Goal: Register for event/course

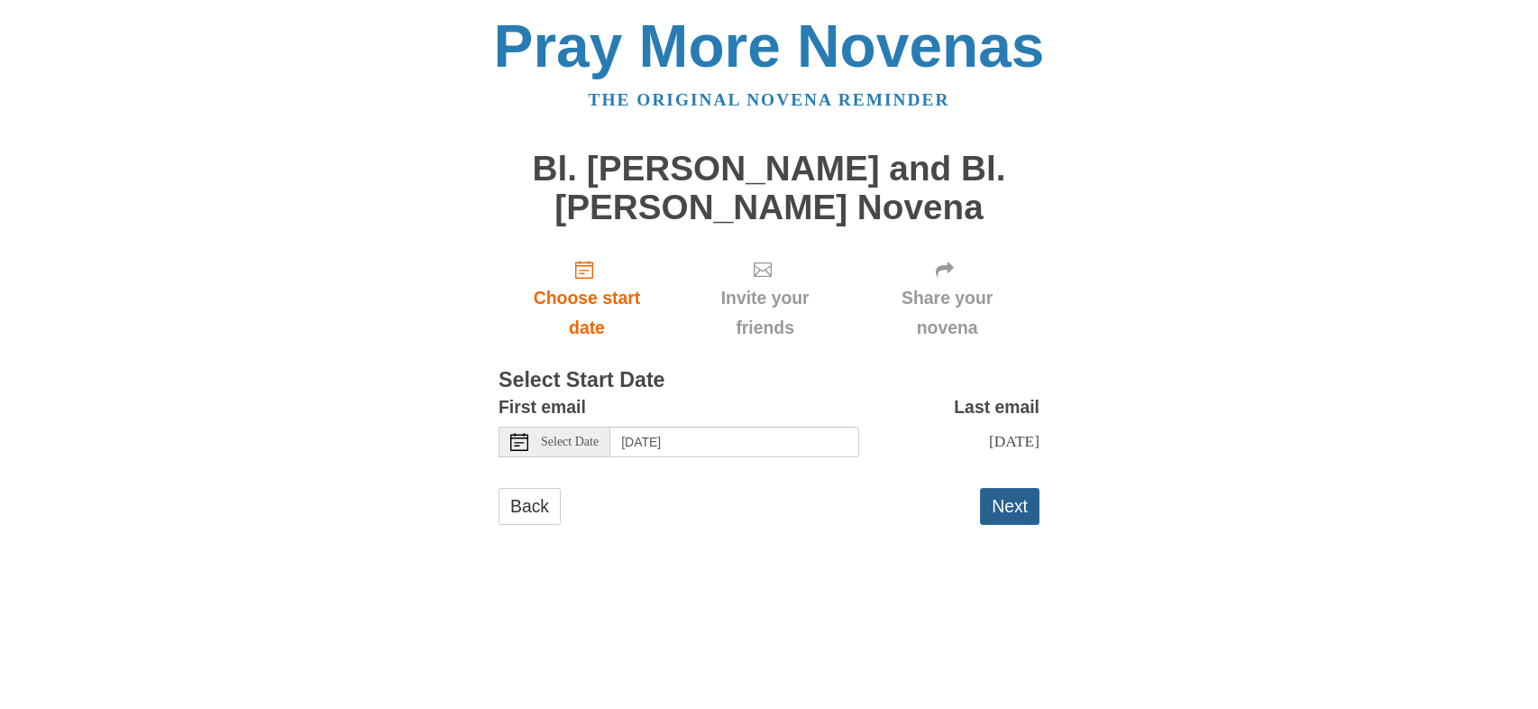
click at [1010, 525] on button "Next" at bounding box center [1009, 506] width 59 height 37
